Goal: Task Accomplishment & Management: Manage account settings

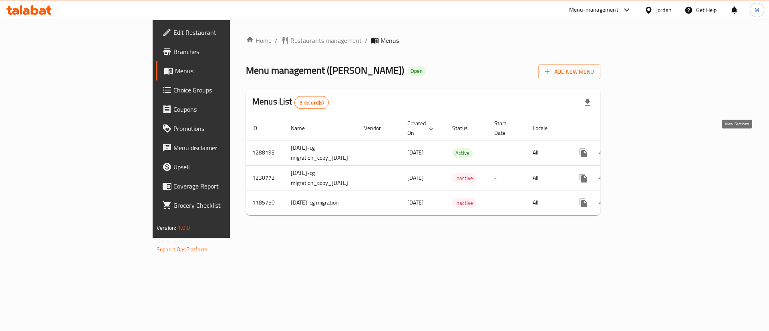
click at [646, 148] on icon "enhanced table" at bounding box center [641, 153] width 10 height 10
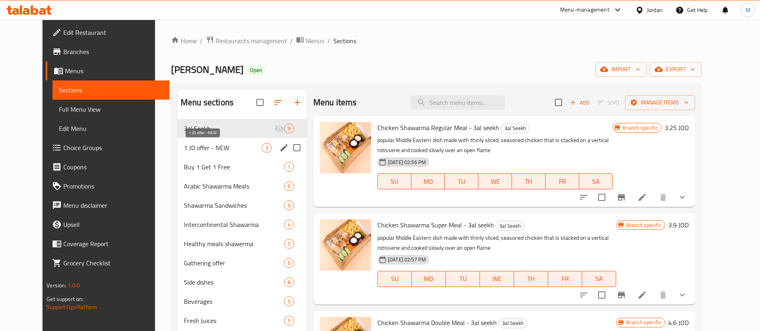
click at [215, 147] on span "1 JD offer - NEW" at bounding box center [223, 148] width 78 height 10
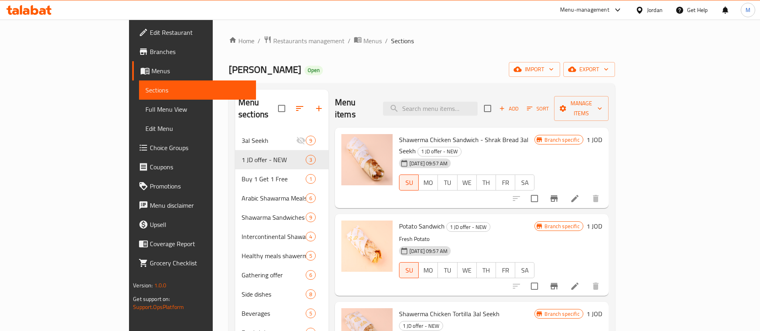
click at [467, 134] on span "Shawerma Chicken Sandwich - Shrak Bread 3al Seekh" at bounding box center [463, 145] width 129 height 23
copy h6 "Shawerma Chicken Sandwich - Shrak Bread 3al Seekh"
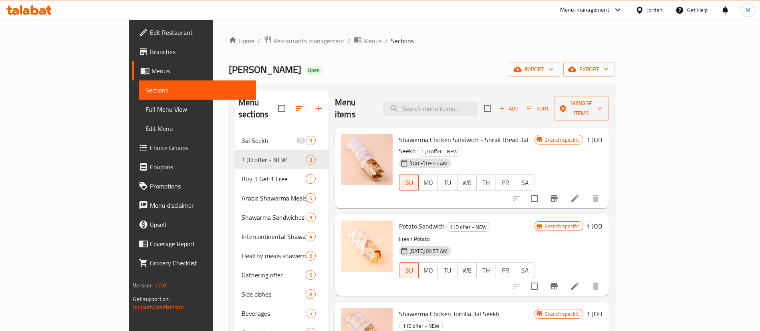
click at [414, 308] on span "Shawerma Chicken Tortilla 3al Seekh" at bounding box center [449, 314] width 101 height 12
copy h6 "Shawerma Chicken Tortilla 3al Seekh"
click at [559, 194] on icon "Branch-specific-item" at bounding box center [554, 199] width 10 height 10
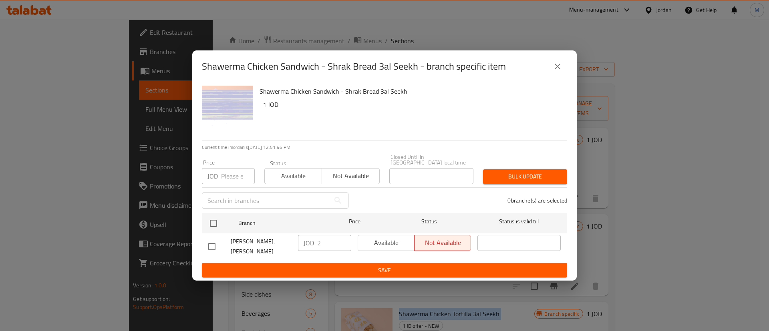
click at [555, 69] on icon "close" at bounding box center [558, 67] width 6 height 6
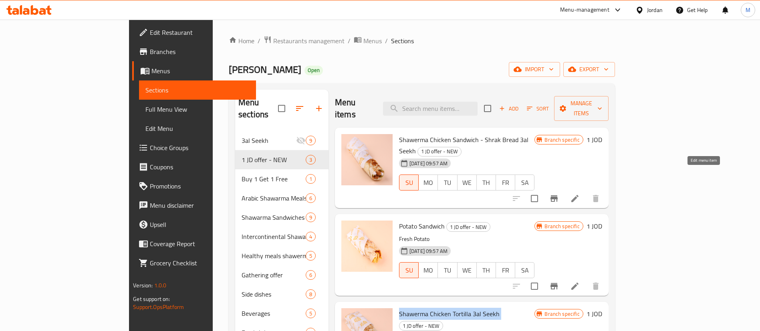
click at [579, 194] on icon at bounding box center [575, 199] width 10 height 10
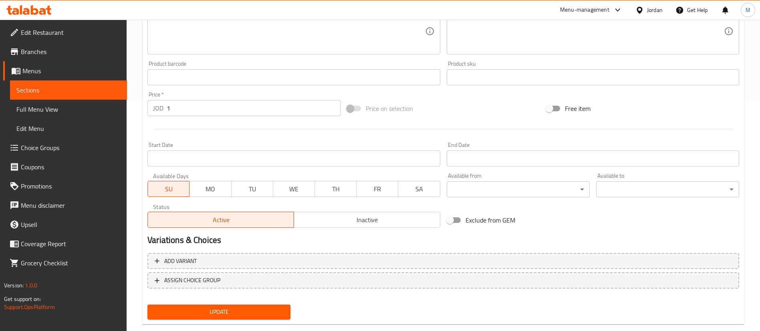
scroll to position [246, 0]
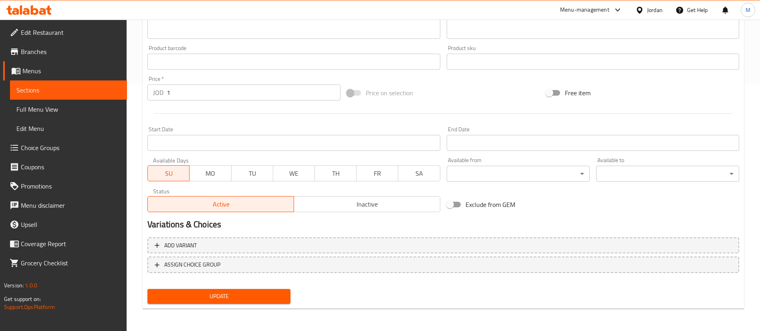
click at [212, 176] on span "MO" at bounding box center [210, 174] width 35 height 12
click at [251, 296] on span "Update" at bounding box center [219, 297] width 130 height 10
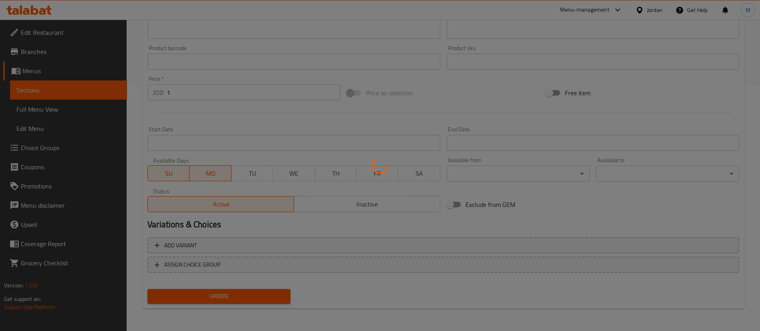
scroll to position [0, 0]
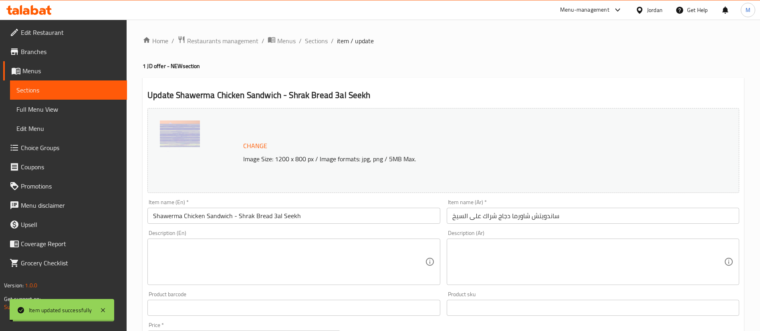
click at [316, 42] on span "Sections" at bounding box center [316, 41] width 23 height 10
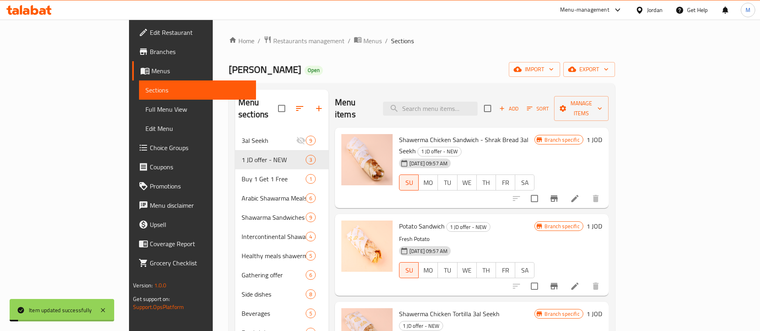
scroll to position [112, 0]
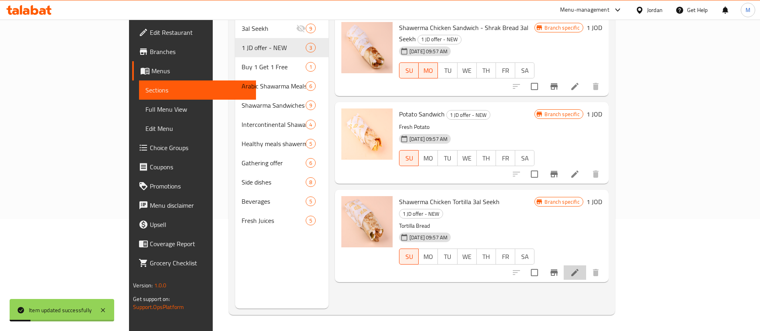
click at [579, 268] on icon at bounding box center [575, 273] width 10 height 10
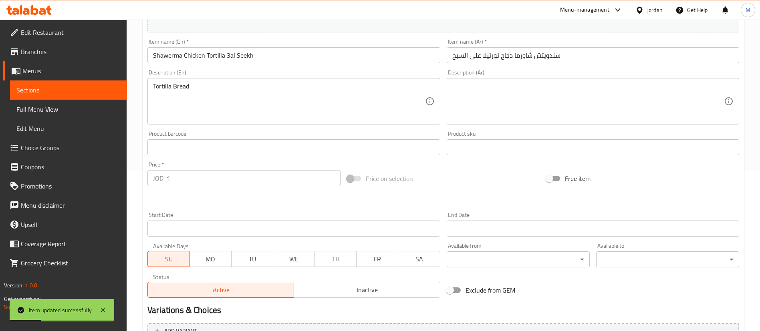
scroll to position [246, 0]
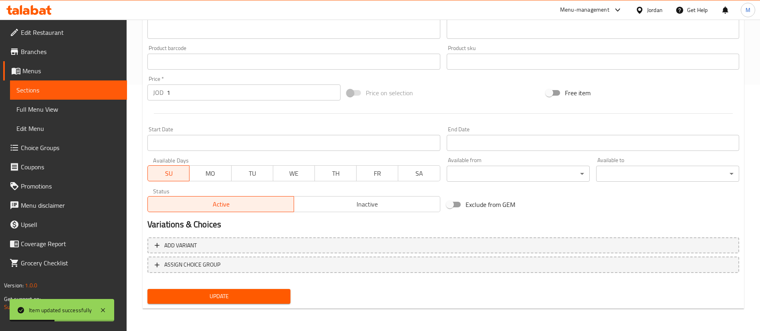
click at [216, 173] on span "MO" at bounding box center [210, 174] width 35 height 12
click at [263, 297] on span "Update" at bounding box center [219, 297] width 130 height 10
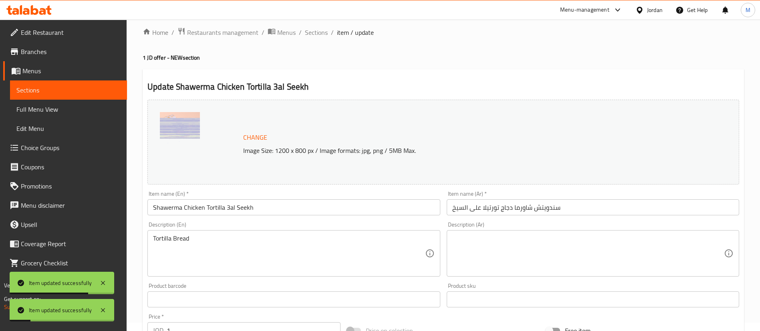
scroll to position [0, 0]
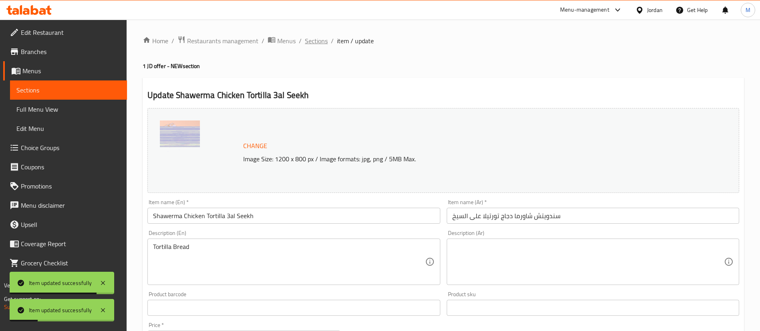
click at [306, 40] on span "Sections" at bounding box center [316, 41] width 23 height 10
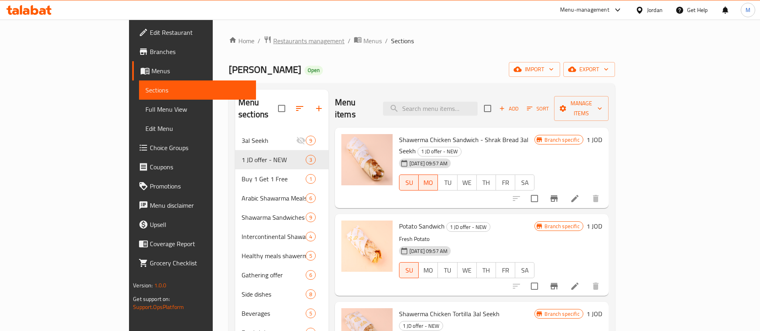
click at [273, 43] on span "Restaurants management" at bounding box center [308, 41] width 71 height 10
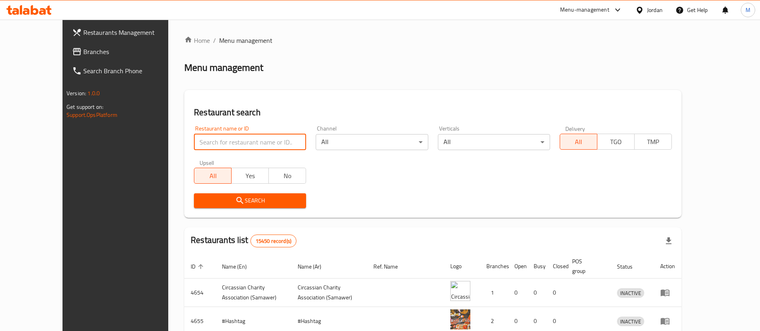
click at [218, 146] on input "search" at bounding box center [250, 142] width 112 height 16
type input "tom & jerry"
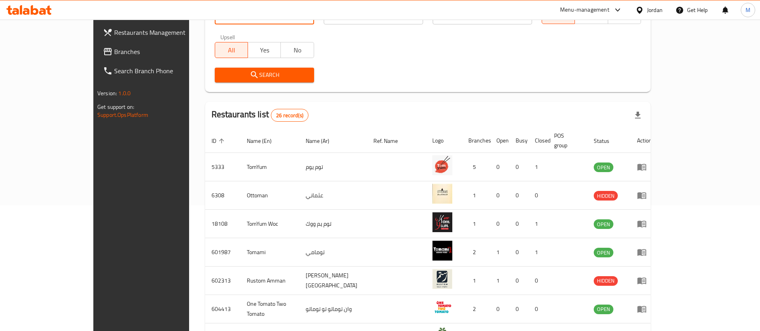
scroll to position [266, 0]
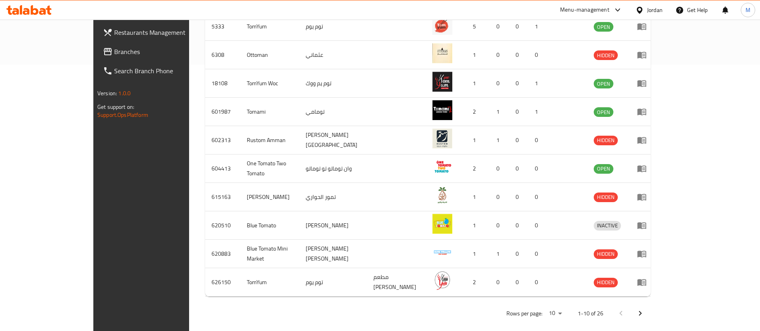
click at [645, 309] on icon "Next page" at bounding box center [640, 314] width 10 height 10
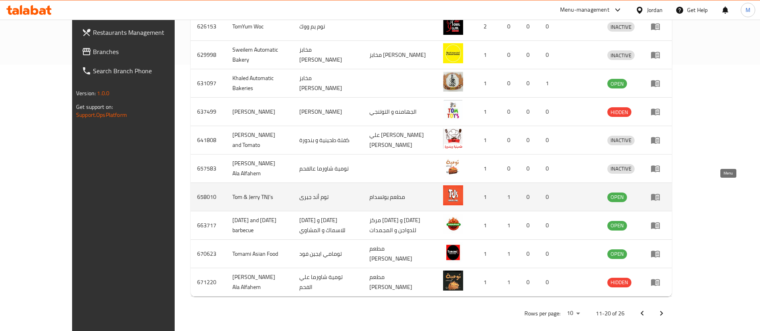
click at [659, 194] on icon "enhanced table" at bounding box center [655, 197] width 9 height 7
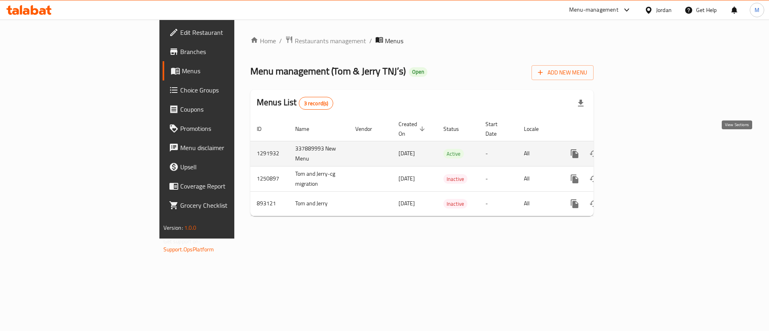
click at [637, 149] on icon "enhanced table" at bounding box center [632, 154] width 10 height 10
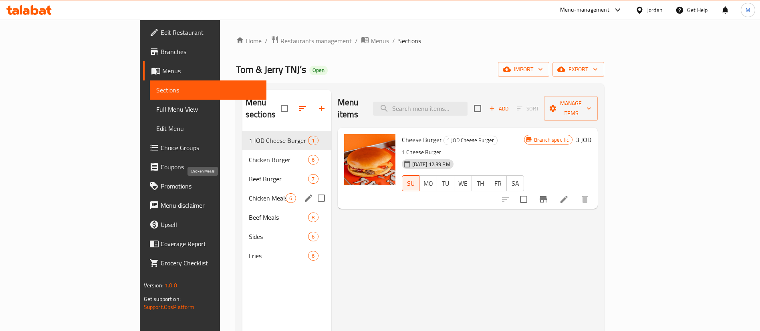
click at [249, 193] on span "Chicken Meals" at bounding box center [267, 198] width 37 height 10
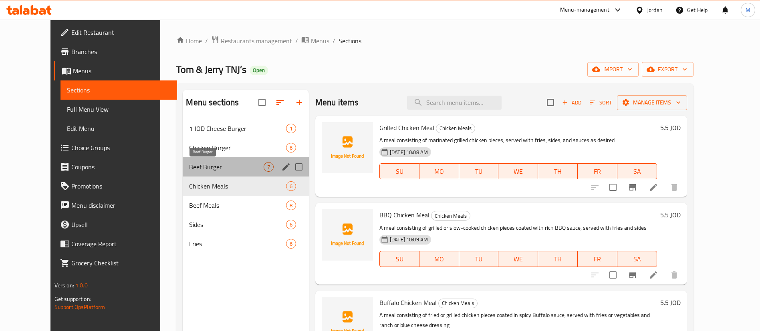
click at [214, 170] on span "Beef Burger" at bounding box center [226, 167] width 74 height 10
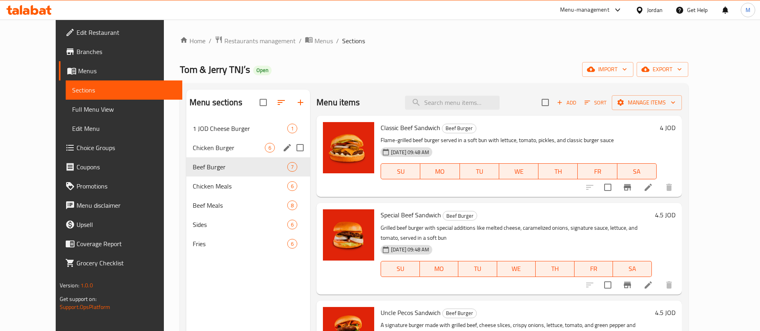
click at [219, 145] on span "Chicken Burger" at bounding box center [229, 148] width 72 height 10
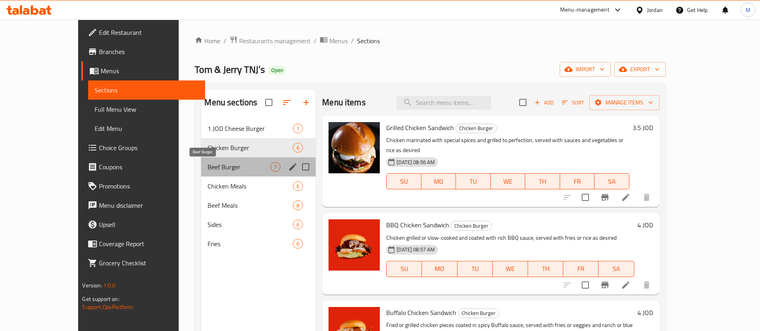
click at [213, 166] on span "Beef Burger" at bounding box center [238, 167] width 63 height 10
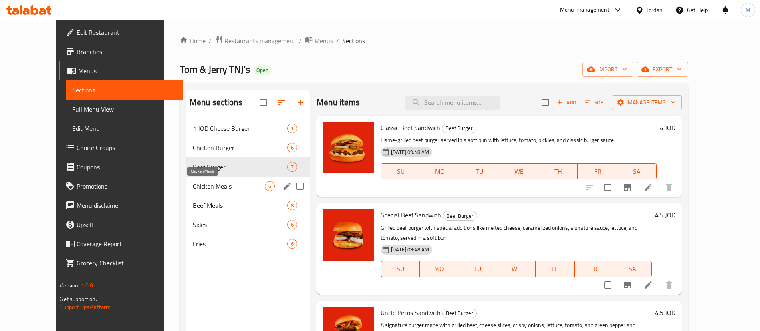
click at [213, 184] on span "Chicken Meals" at bounding box center [229, 186] width 72 height 10
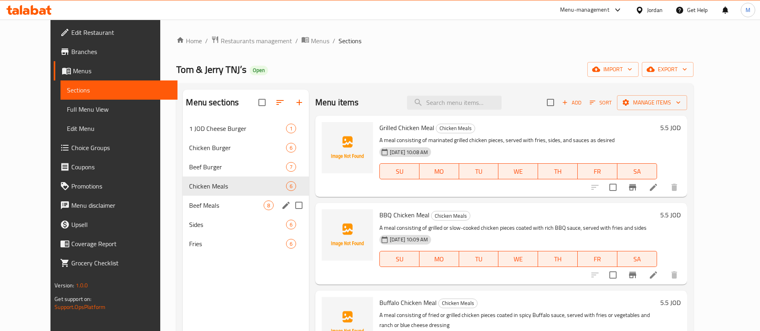
click at [216, 196] on div "Beef Meals 8" at bounding box center [246, 205] width 126 height 19
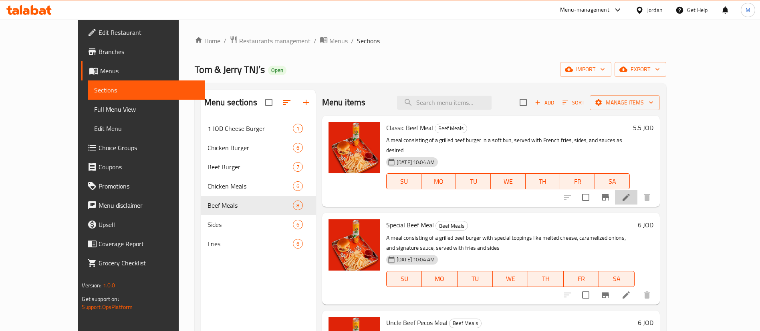
click at [637, 193] on li at bounding box center [626, 197] width 22 height 14
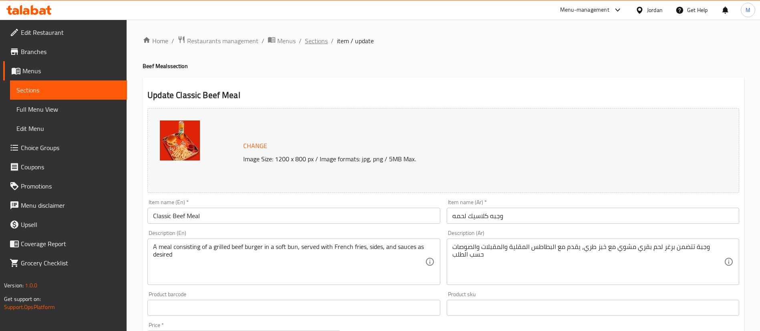
click at [319, 40] on span "Sections" at bounding box center [316, 41] width 23 height 10
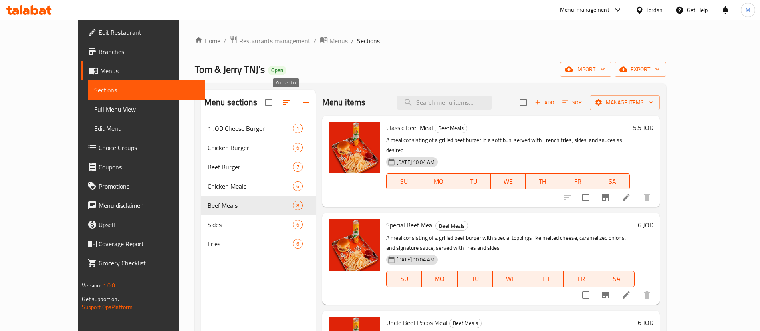
click at [301, 103] on icon "button" at bounding box center [306, 103] width 10 height 10
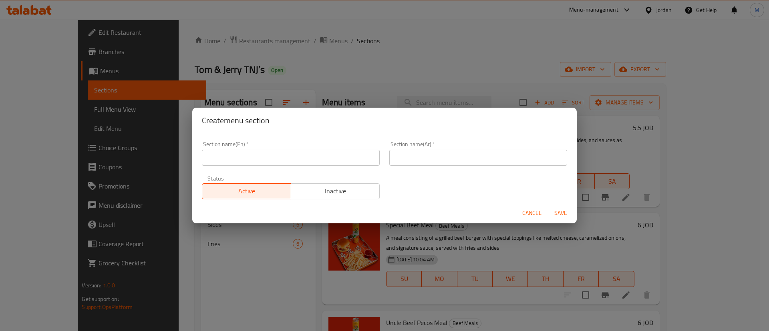
click at [312, 160] on input "text" at bounding box center [291, 158] width 178 height 16
type input "Exclusive Offers"
click at [465, 153] on input "text" at bounding box center [478, 158] width 178 height 16
type input "عروض حصرية"
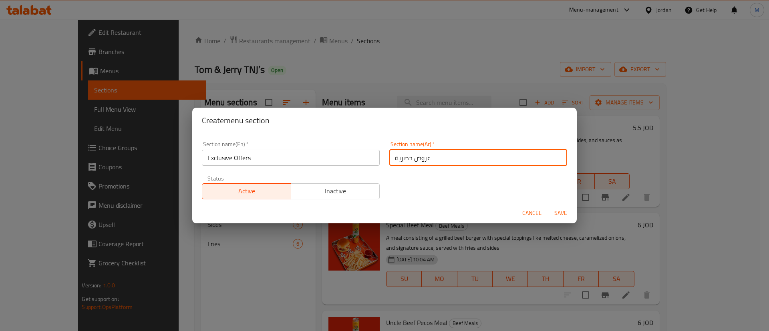
click at [285, 164] on input "Exclusive Offers" at bounding box center [291, 158] width 178 height 16
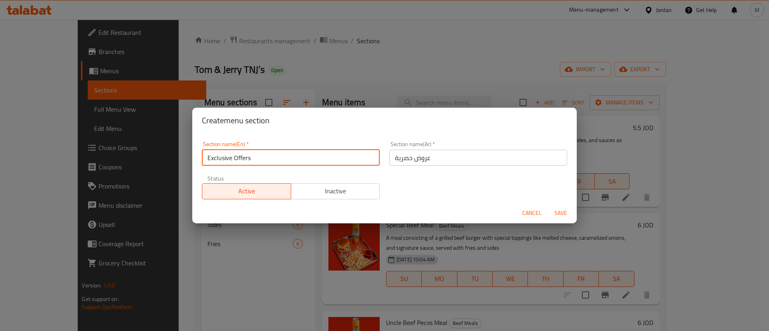
click at [559, 213] on span "Save" at bounding box center [560, 213] width 19 height 10
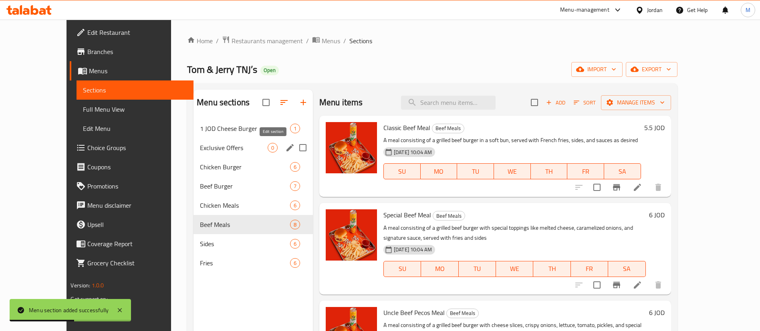
click at [286, 146] on icon "edit" at bounding box center [289, 147] width 7 height 7
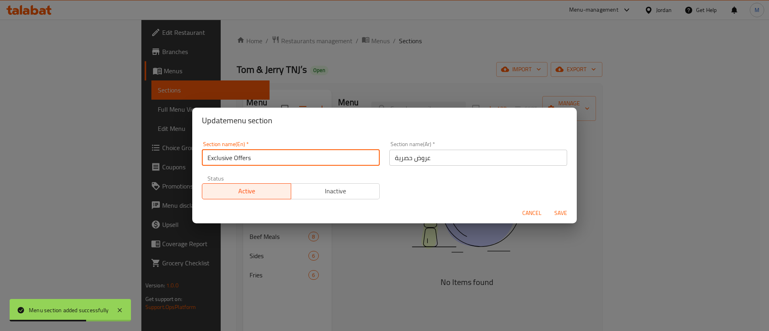
click at [291, 155] on input "Exclusive Offers" at bounding box center [291, 158] width 178 height 16
click at [219, 160] on input "Exclusive Offers" at bounding box center [291, 158] width 178 height 16
type input "New Offers"
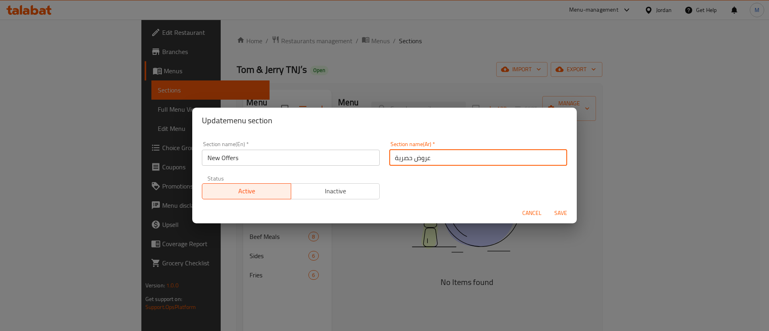
click at [399, 157] on input "عروض حصرية" at bounding box center [478, 158] width 178 height 16
type input "عروض جديدة"
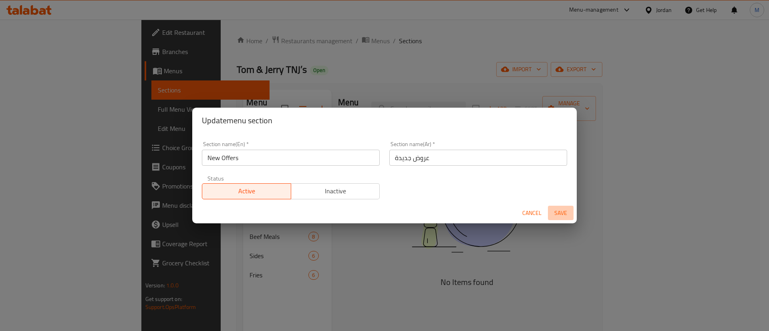
click at [565, 211] on span "Save" at bounding box center [560, 213] width 19 height 10
